Goal: Information Seeking & Learning: Learn about a topic

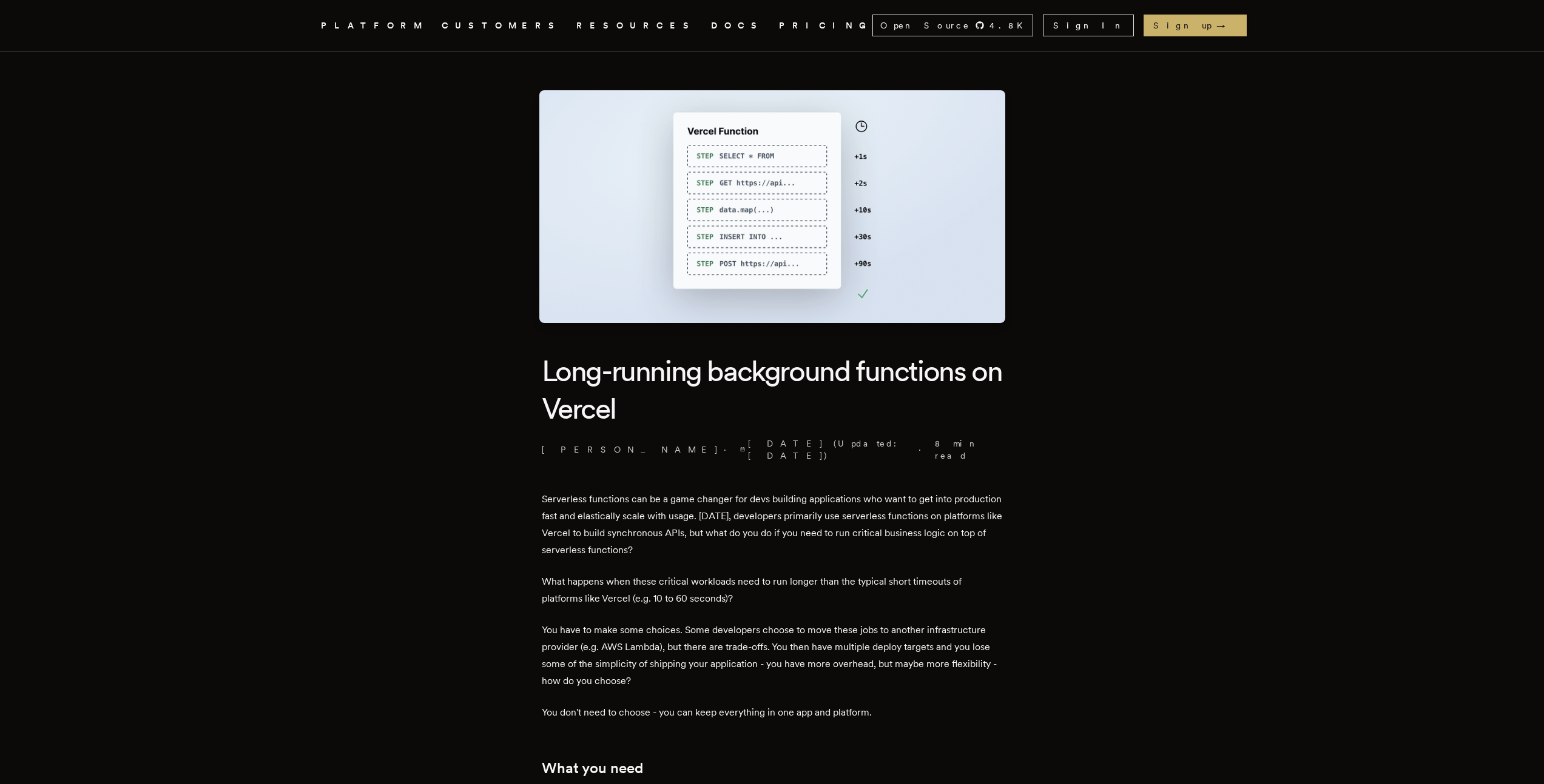
click at [710, 403] on h1 "Long-running background functions on Vercel" at bounding box center [772, 390] width 461 height 76
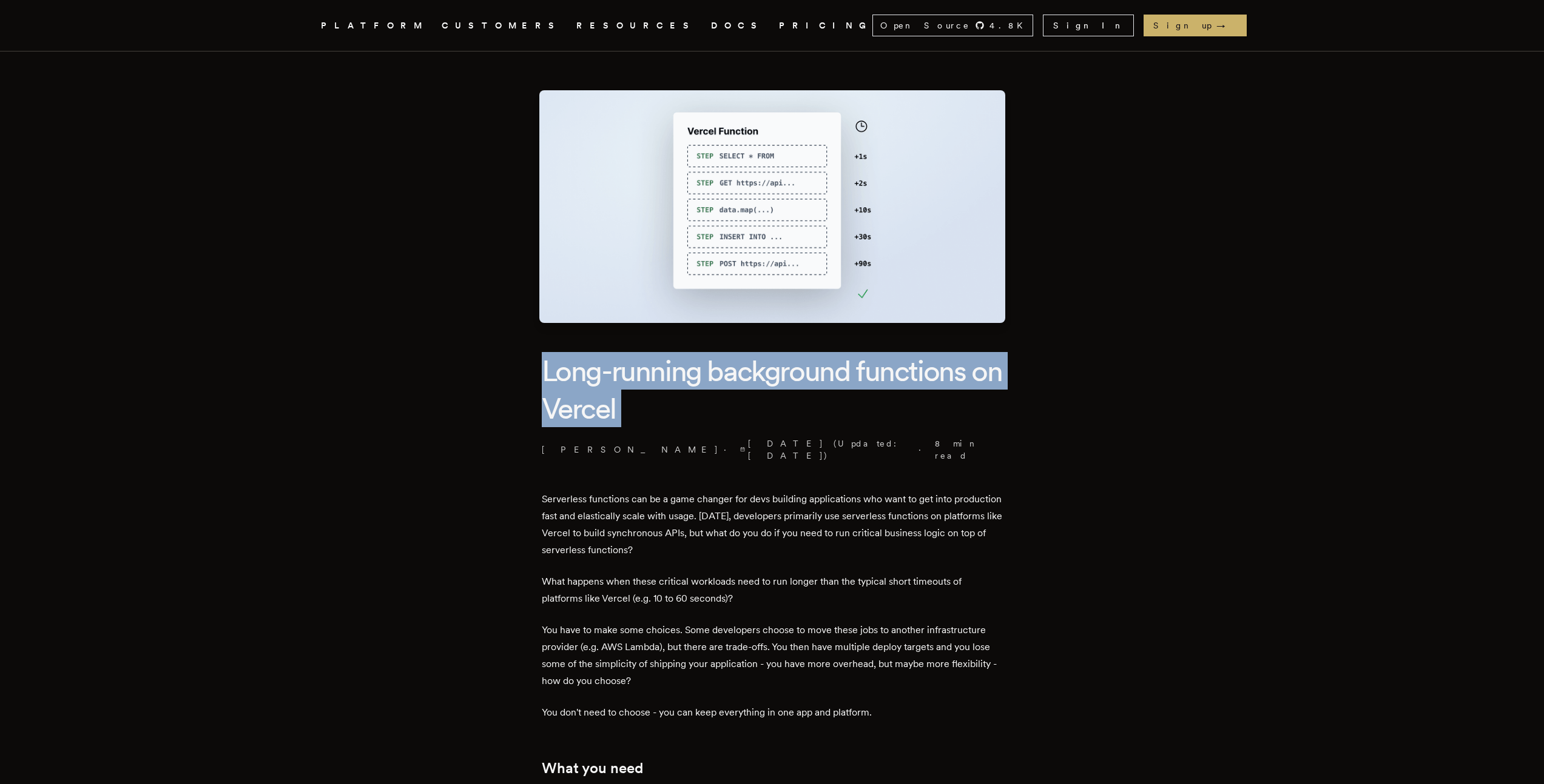
click at [710, 403] on h1 "Long-running background functions on Vercel" at bounding box center [772, 390] width 461 height 76
click at [757, 401] on h1 "Long-running background functions on Vercel" at bounding box center [772, 390] width 461 height 76
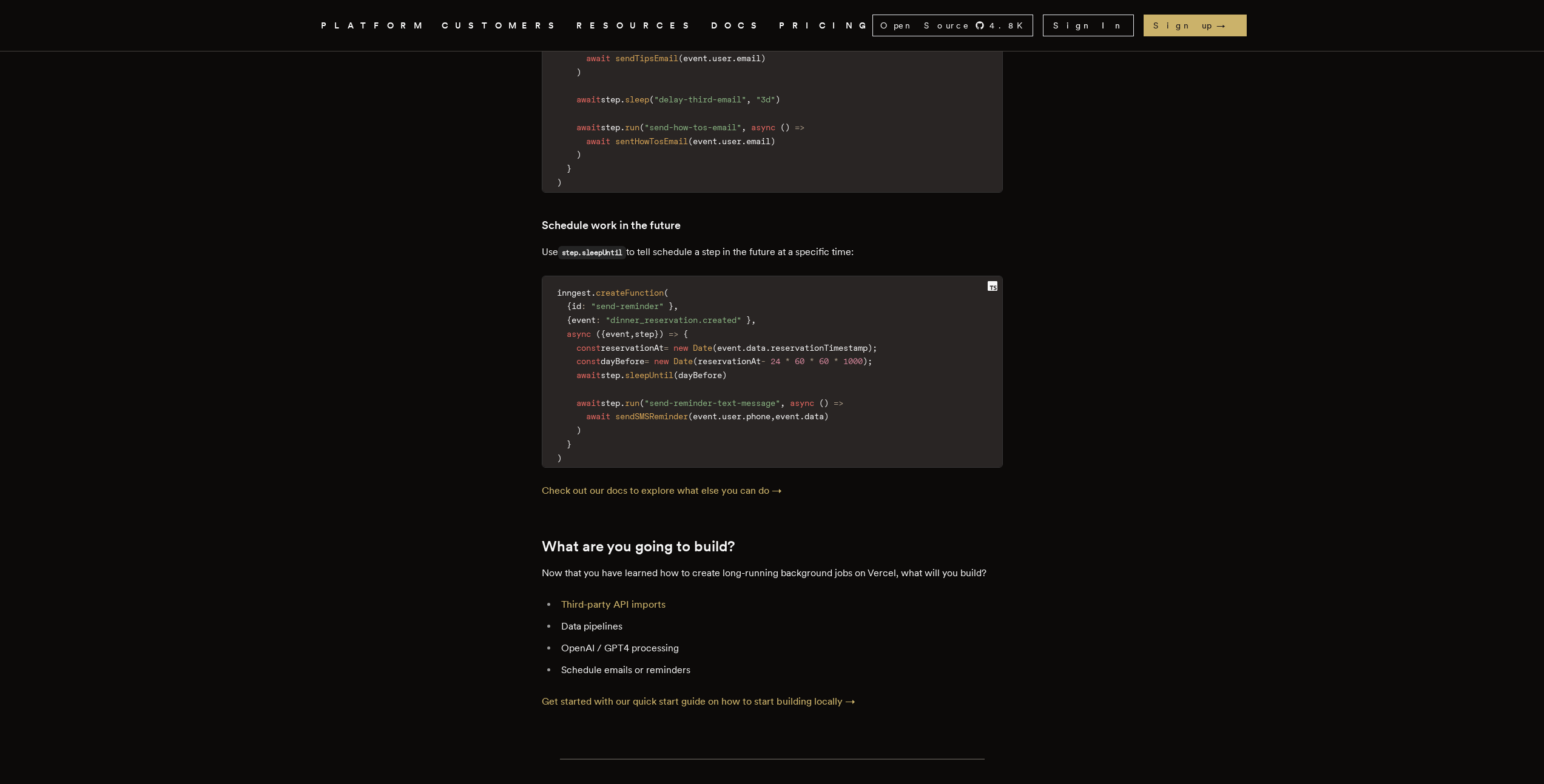
scroll to position [4171, 0]
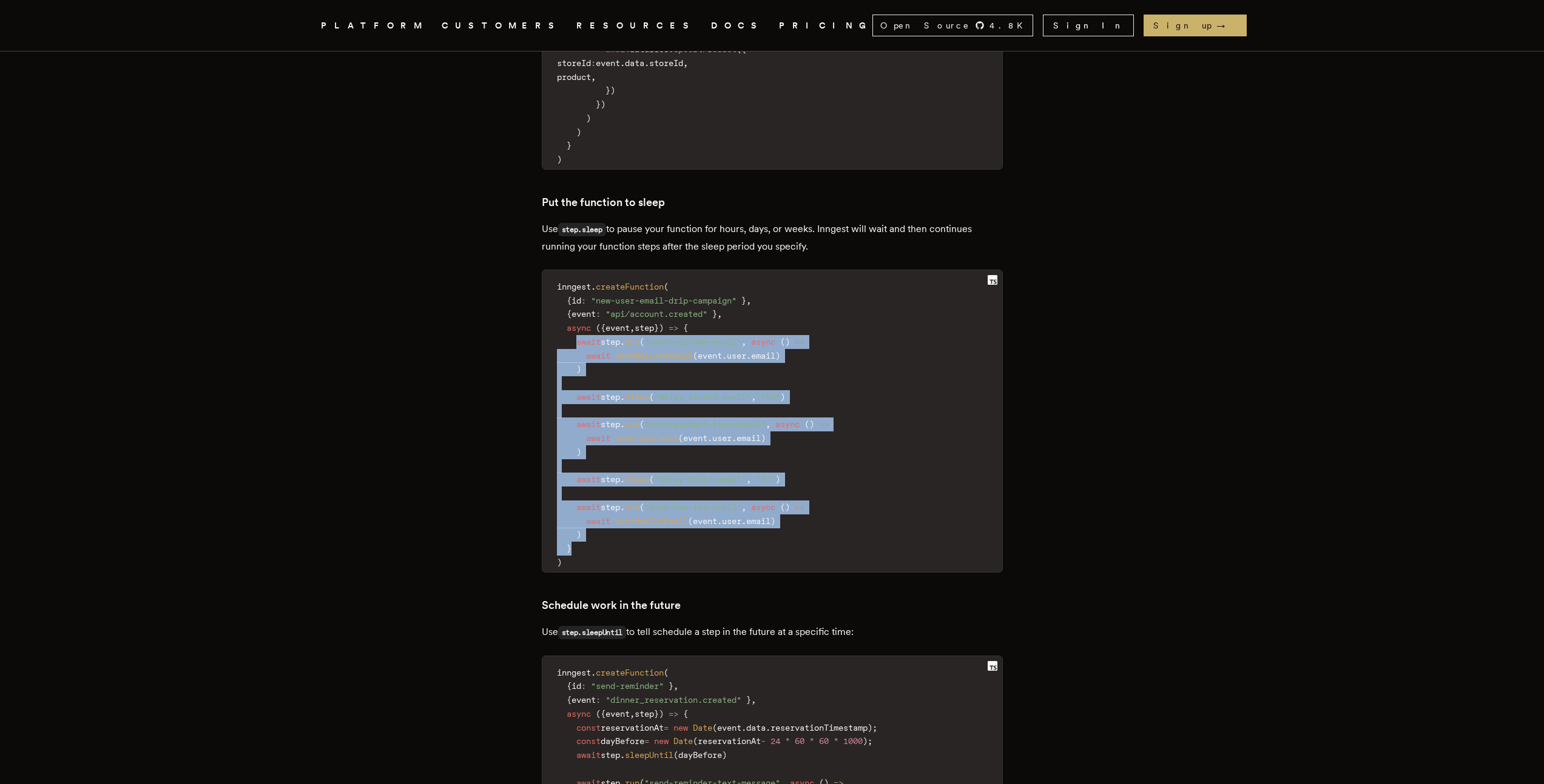
drag, startPoint x: 606, startPoint y: 419, endPoint x: 579, endPoint y: 280, distance: 141.6
click at [579, 280] on code "inngest . createFunction ( { id : "new-user-email-drip-campaign" } , { event : …" at bounding box center [772, 425] width 460 height 294
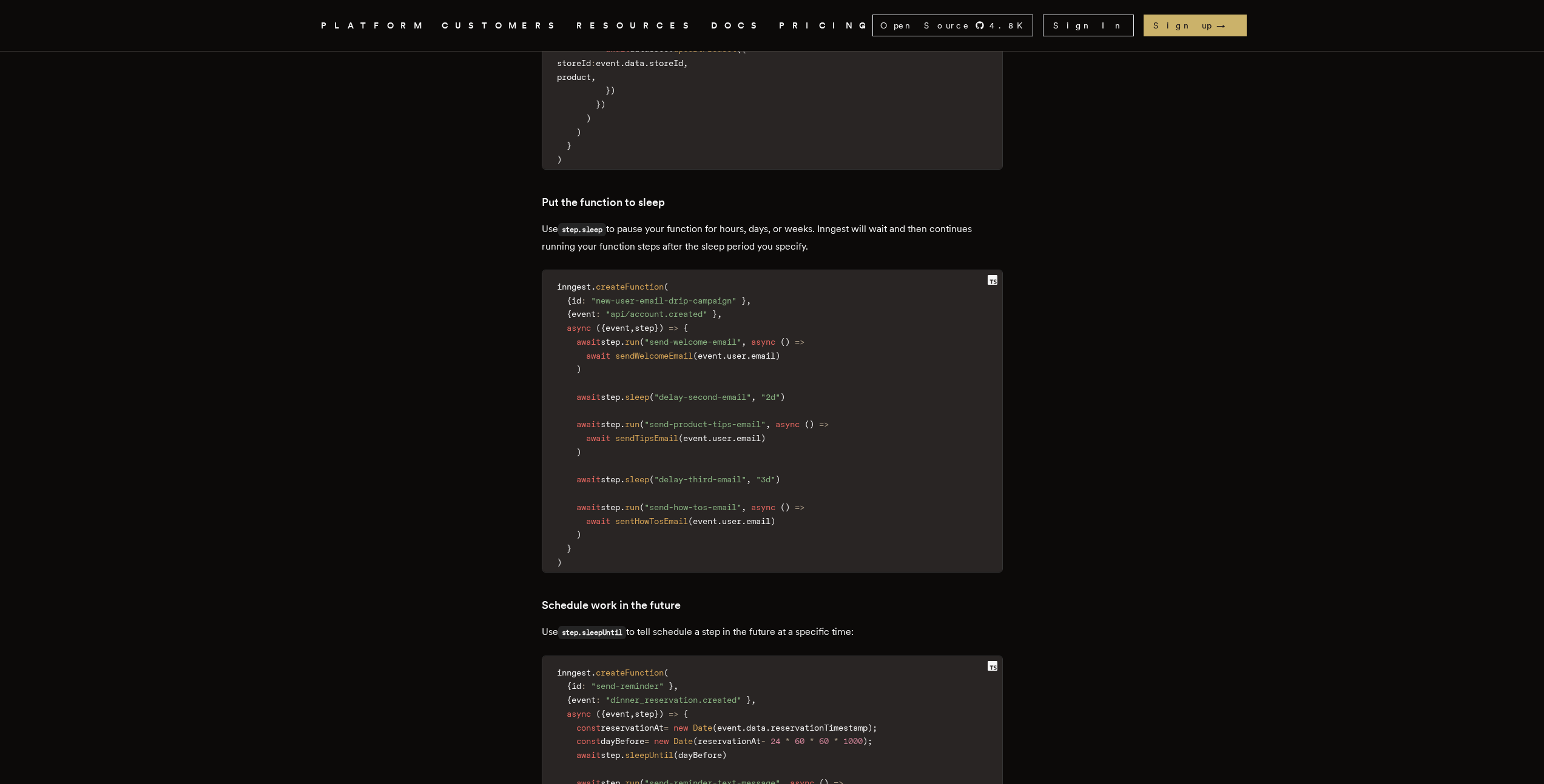
click at [578, 323] on span "async" at bounding box center [578, 328] width 24 height 10
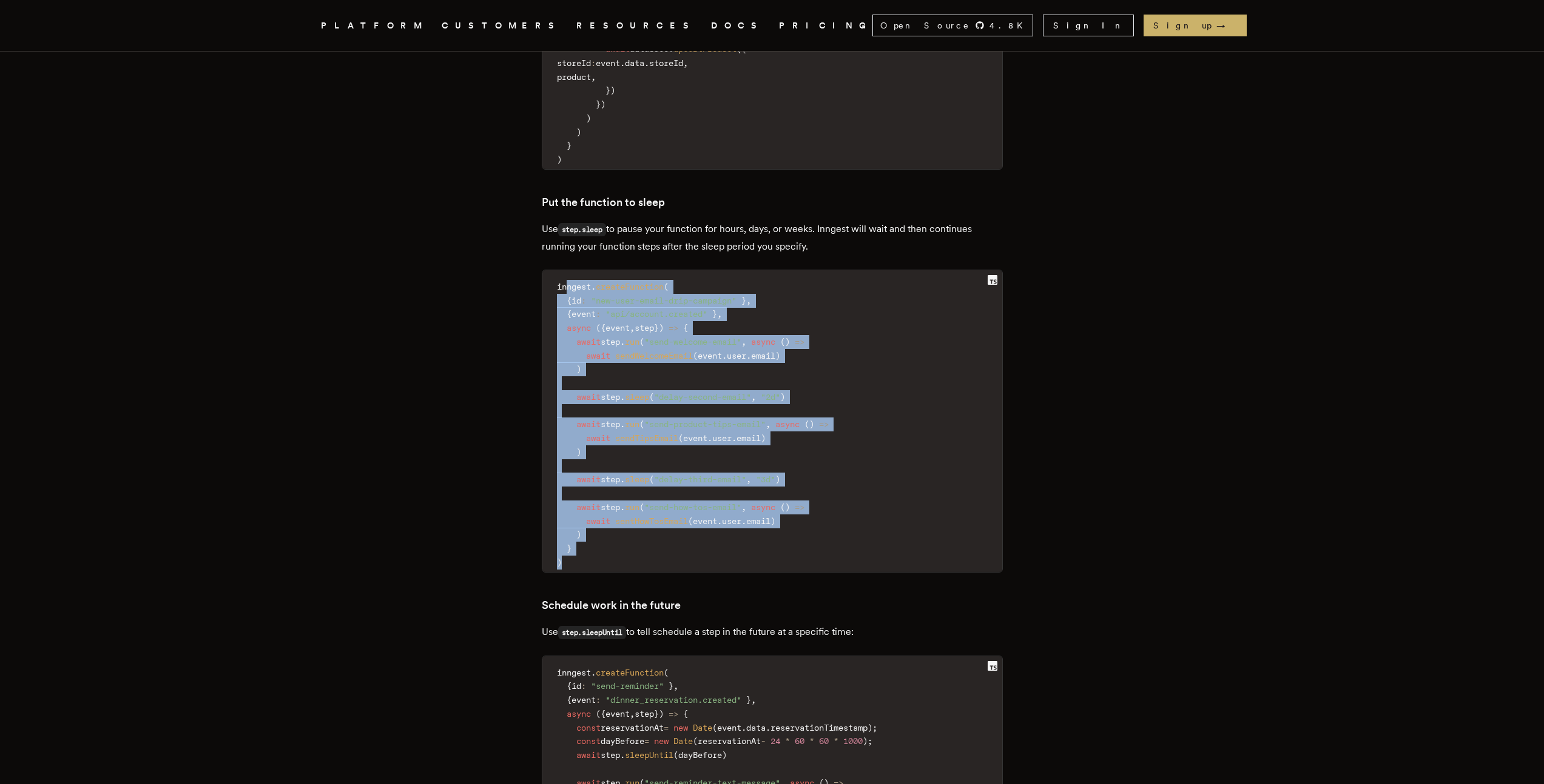
drag, startPoint x: 579, startPoint y: 260, endPoint x: 617, endPoint y: 498, distance: 241.0
click at [617, 498] on code "inngest . createFunction ( { id : "new-user-email-drip-campaign" } , { event : …" at bounding box center [772, 425] width 460 height 294
click at [615, 490] on code "inngest . createFunction ( { id : "new-user-email-drip-campaign" } , { event : …" at bounding box center [772, 425] width 460 height 294
drag, startPoint x: 592, startPoint y: 427, endPoint x: 564, endPoint y: 255, distance: 174.3
click at [564, 278] on code "inngest . createFunction ( { id : "new-user-email-drip-campaign" } , { event : …" at bounding box center [772, 425] width 460 height 294
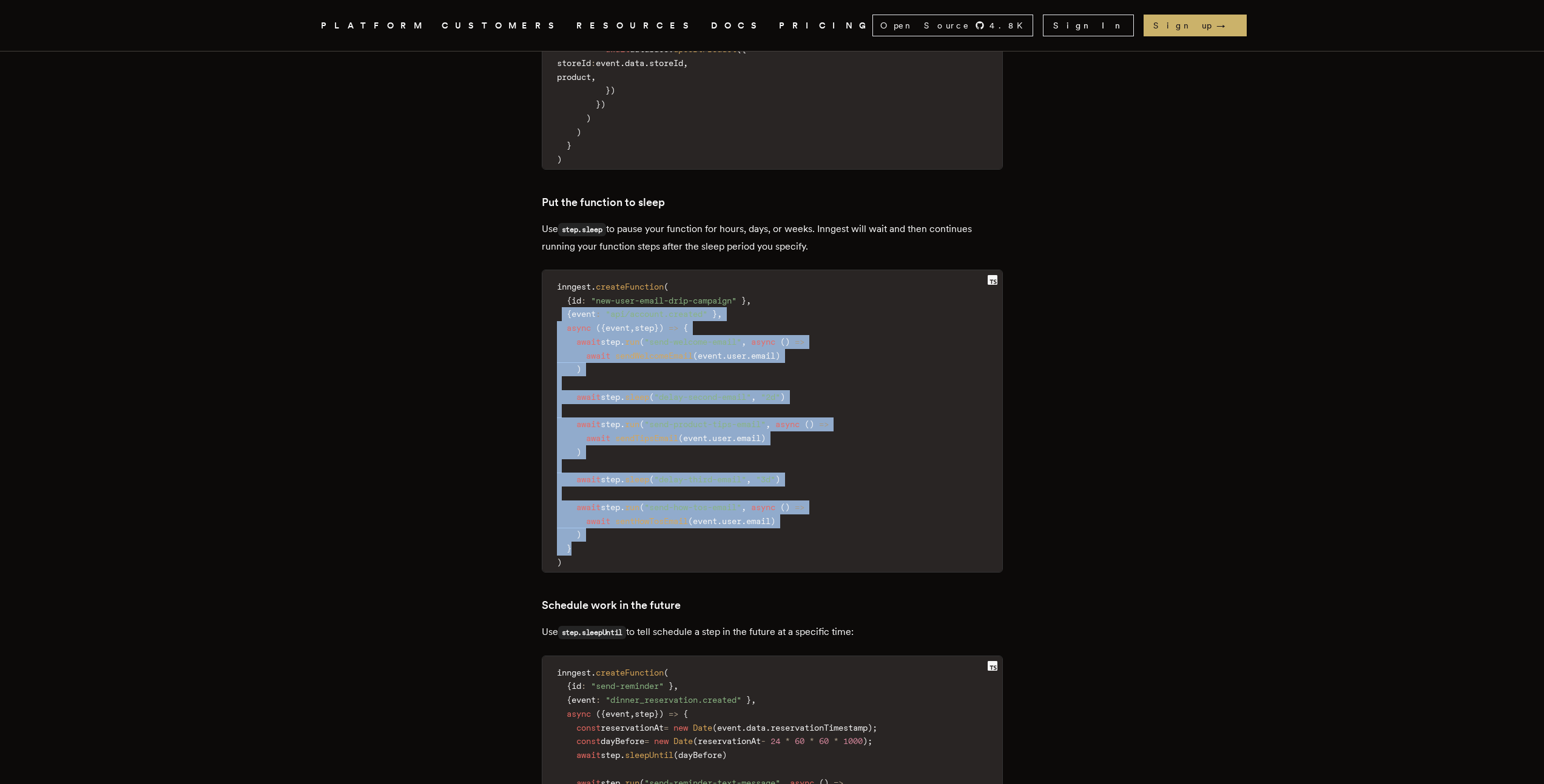
click at [566, 278] on code "inngest . createFunction ( { id : "new-user-email-drip-campaign" } , { event : …" at bounding box center [772, 425] width 460 height 294
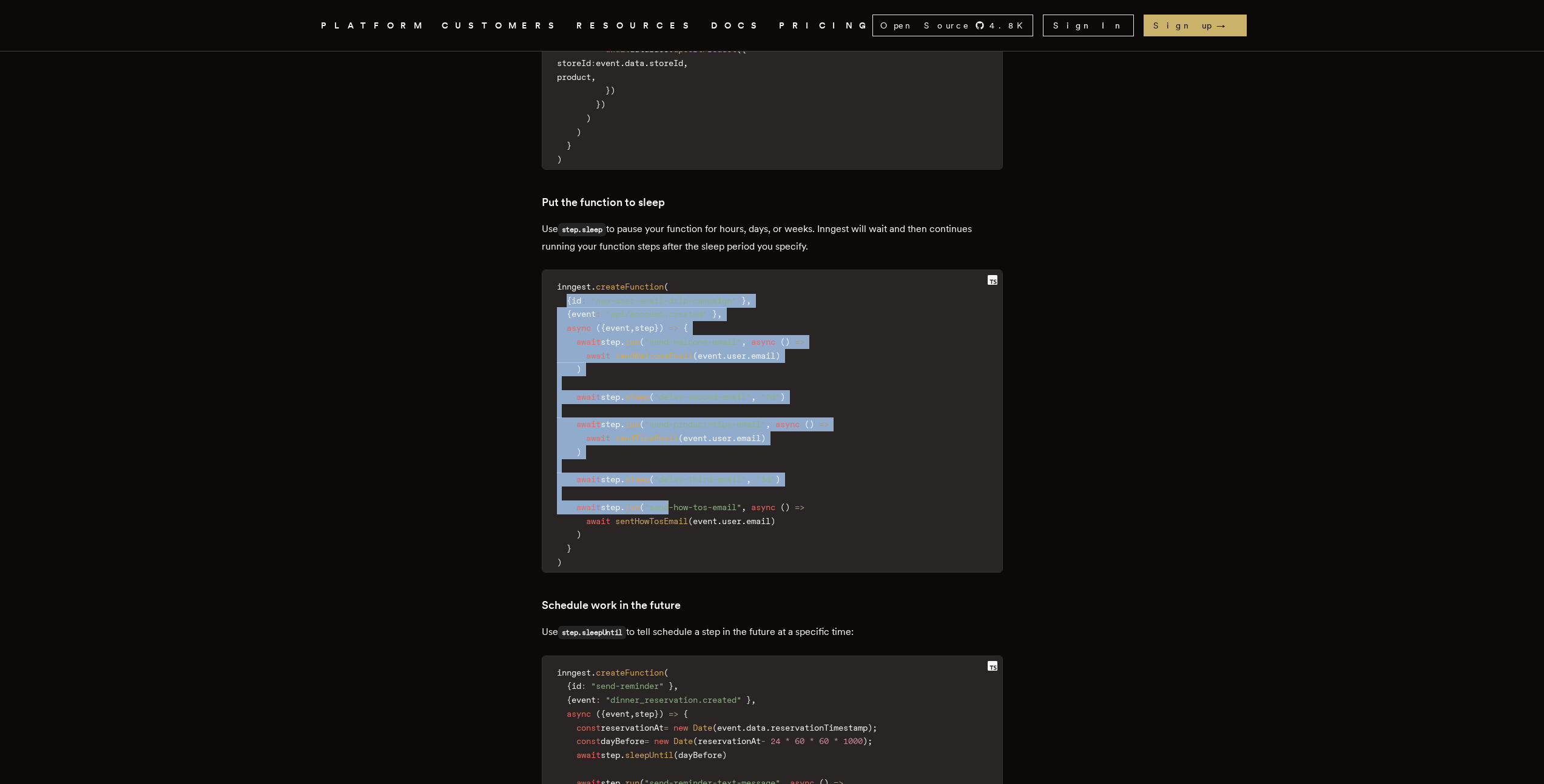
drag, startPoint x: 577, startPoint y: 243, endPoint x: 684, endPoint y: 454, distance: 236.6
click at [684, 453] on code "inngest . createFunction ( { id : "new-user-email-drip-campaign" } , { event : …" at bounding box center [772, 425] width 460 height 294
click at [684, 502] on span ""send-how-tos-email"" at bounding box center [692, 507] width 97 height 10
drag, startPoint x: 600, startPoint y: 404, endPoint x: 578, endPoint y: 244, distance: 161.5
click at [578, 278] on code "inngest . createFunction ( { id : "new-user-email-drip-campaign" } , { event : …" at bounding box center [772, 425] width 460 height 294
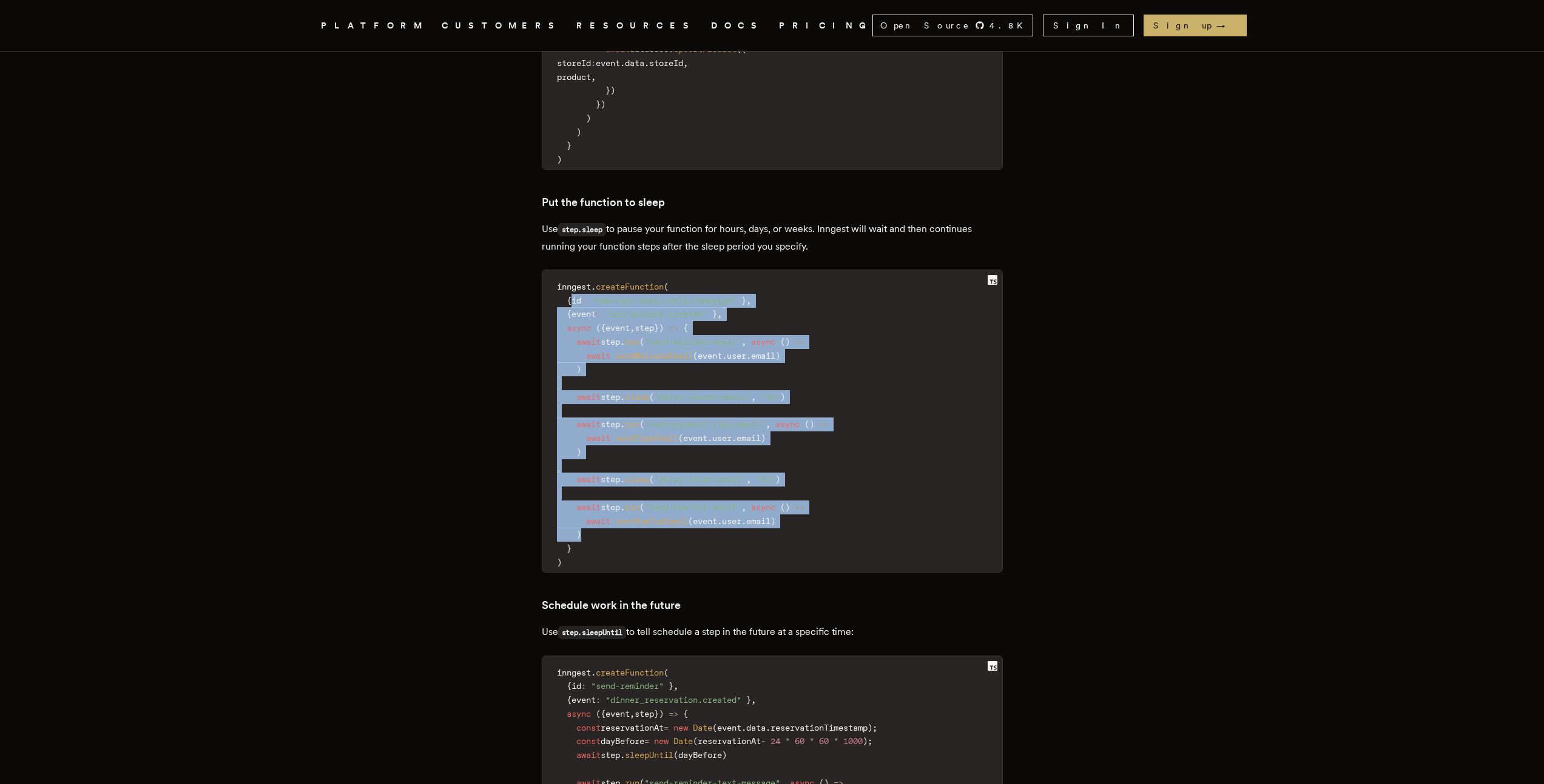
click at [578, 295] on span "id" at bounding box center [576, 300] width 10 height 10
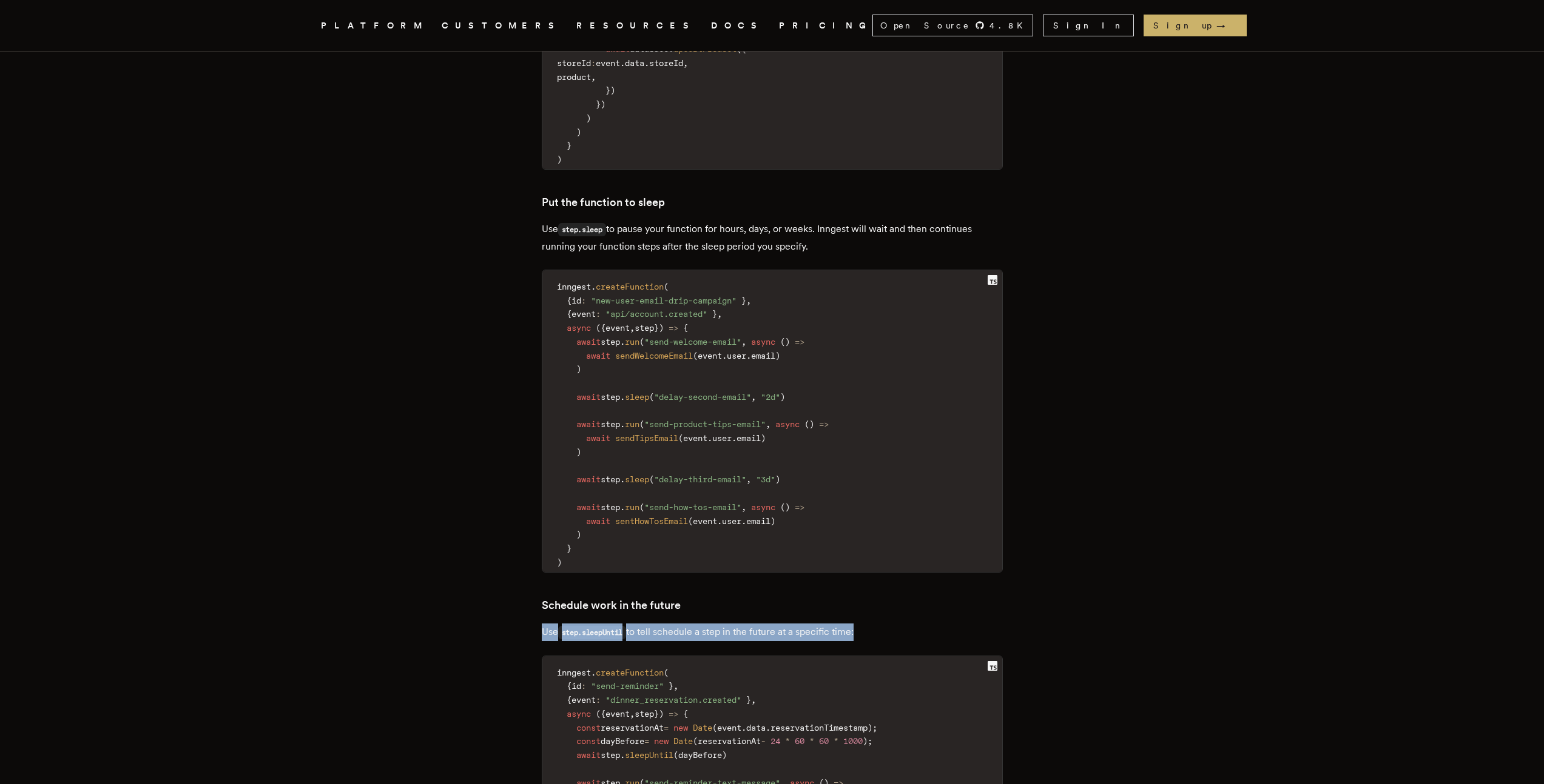
drag, startPoint x: 548, startPoint y: 561, endPoint x: 772, endPoint y: 603, distance: 227.9
click at [772, 657] on pre "inngest . createFunction ( { id : "send-reminder" } , { event : "dinner_reserva…" at bounding box center [772, 752] width 460 height 192
click at [881, 624] on p "Use step.sleepUntil to tell schedule a step in the future at a specific time:" at bounding box center [772, 633] width 461 height 18
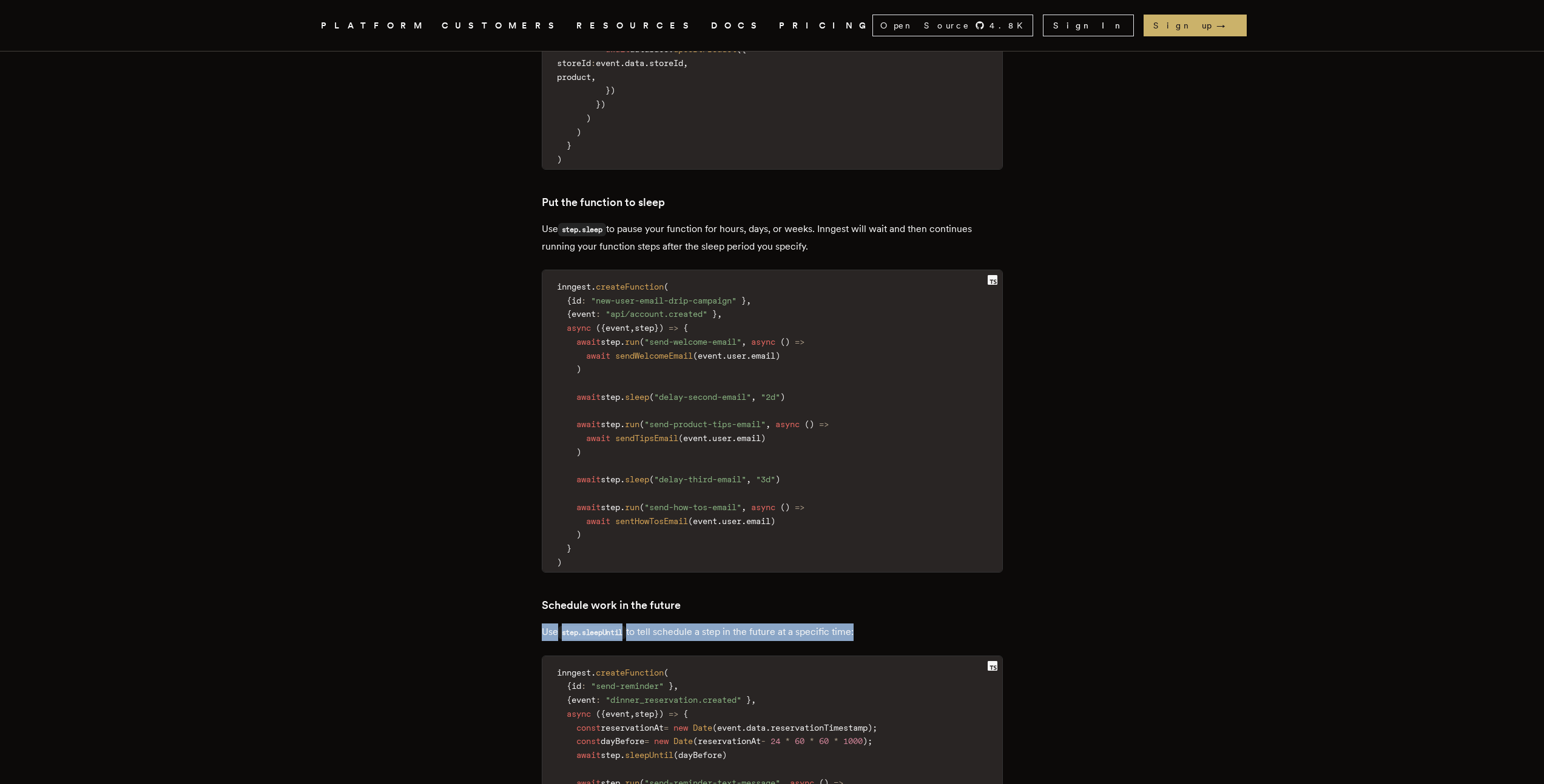
click at [881, 624] on p "Use step.sleepUntil to tell schedule a step in the future at a specific time:" at bounding box center [772, 633] width 461 height 18
click at [887, 624] on p "Use step.sleepUntil to tell schedule a step in the future at a specific time:" at bounding box center [772, 633] width 461 height 18
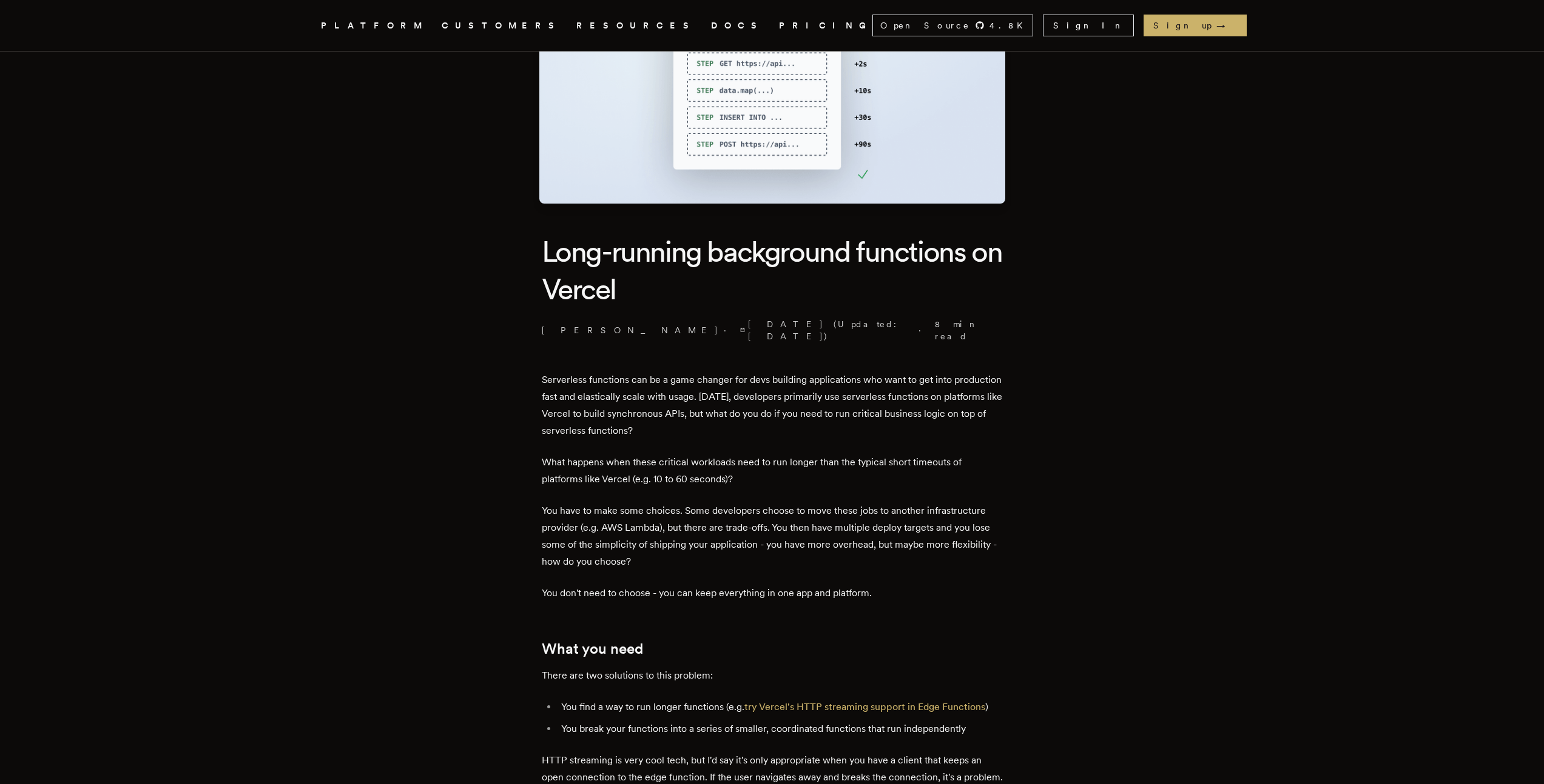
scroll to position [0, 0]
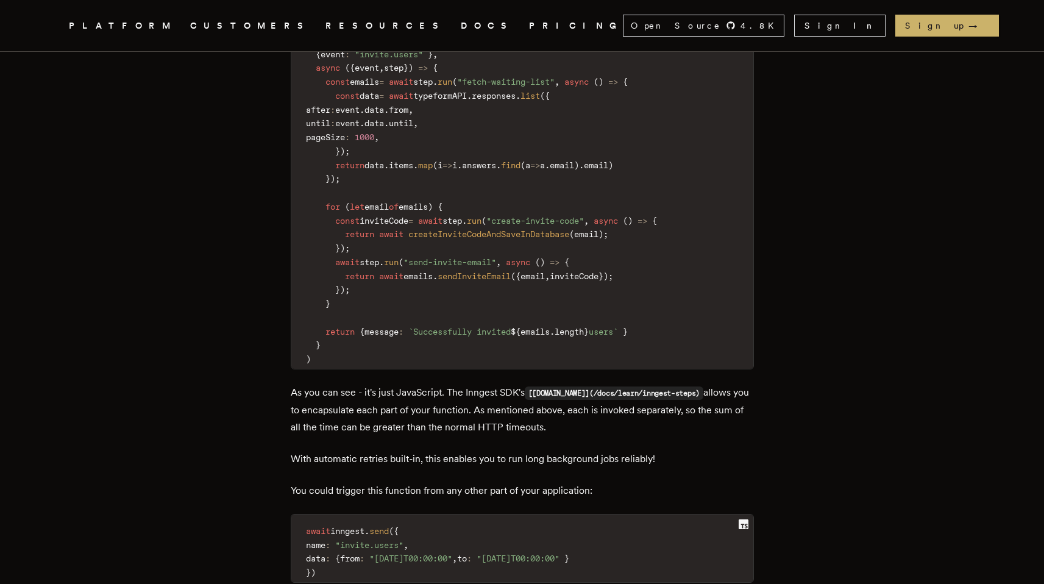
scroll to position [2985, 0]
